Goal: Task Accomplishment & Management: Use online tool/utility

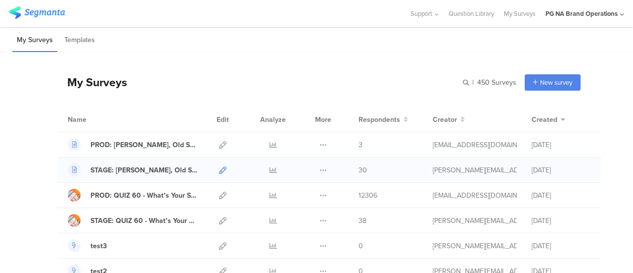
click at [219, 169] on icon at bounding box center [222, 169] width 7 height 7
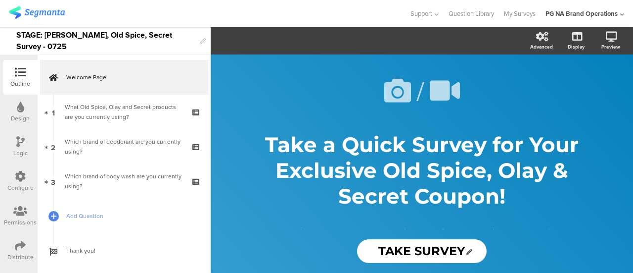
click at [22, 242] on icon at bounding box center [20, 245] width 11 height 11
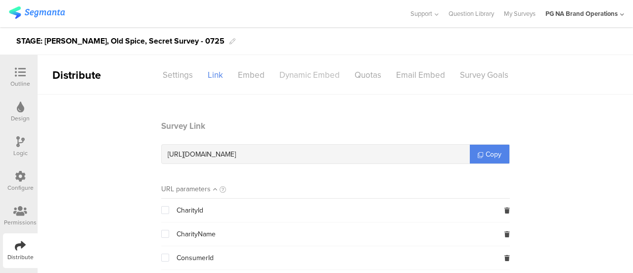
click at [304, 72] on div "Dynamic Embed" at bounding box center [309, 74] width 75 height 17
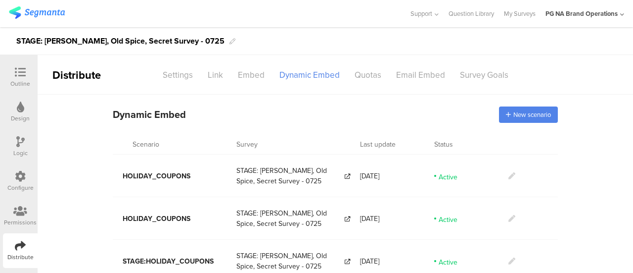
scroll to position [57, 0]
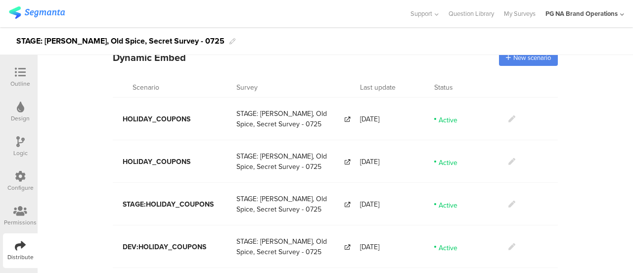
click at [509, 201] on icon at bounding box center [512, 203] width 7 height 7
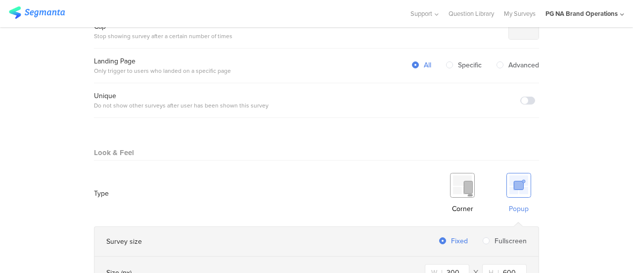
scroll to position [520, 0]
